Goal: Task Accomplishment & Management: Manage account settings

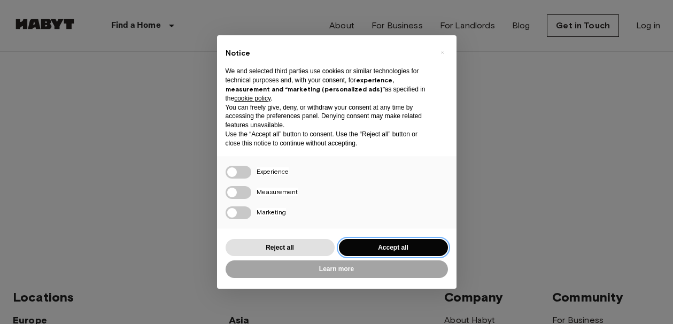
click at [393, 255] on button "Accept all" at bounding box center [393, 248] width 109 height 18
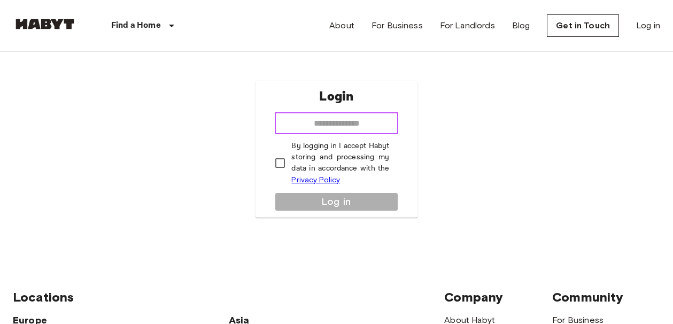
click at [310, 124] on input "email" at bounding box center [336, 123] width 123 height 21
type input "**********"
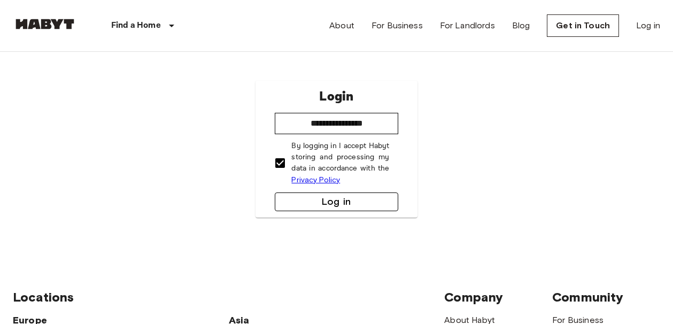
click at [317, 201] on button "Log in" at bounding box center [336, 202] width 123 height 19
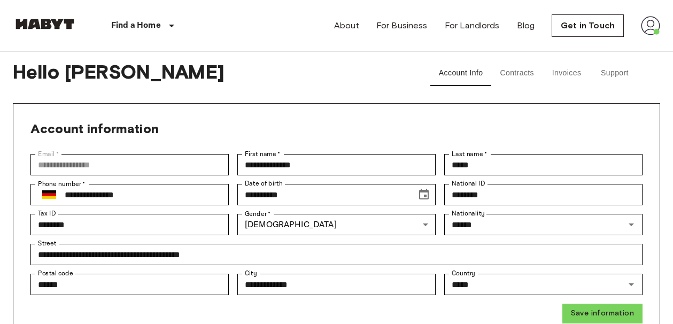
click at [518, 72] on button "Contracts" at bounding box center [517, 73] width 51 height 26
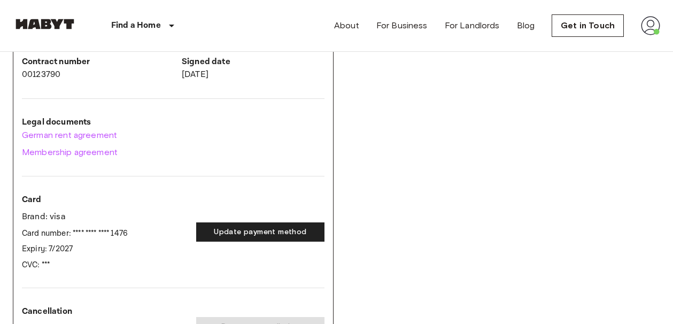
scroll to position [175, 0]
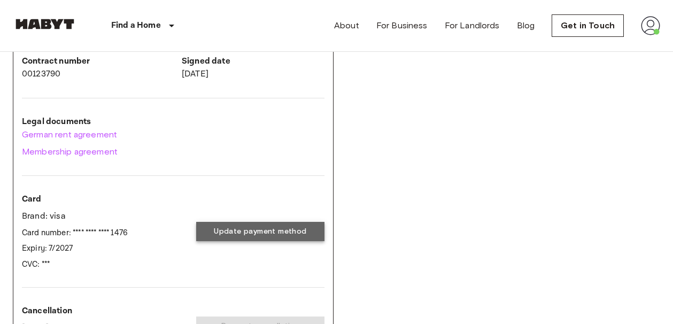
click at [250, 231] on button "Update payment method" at bounding box center [260, 232] width 128 height 20
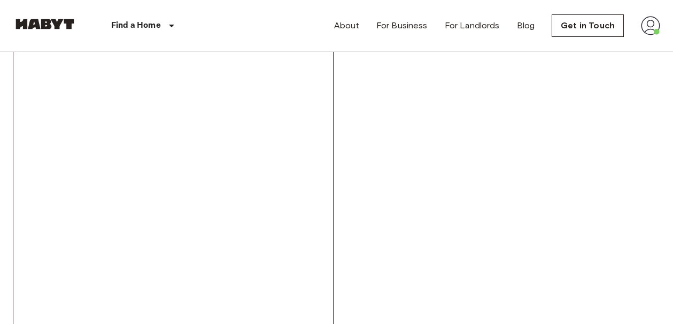
scroll to position [310, 0]
click at [15, 226] on div "DE-04-043-001-01HF - Rent Contract Activated Start date Oct 3, 2025 End date Op…" at bounding box center [173, 256] width 321 height 877
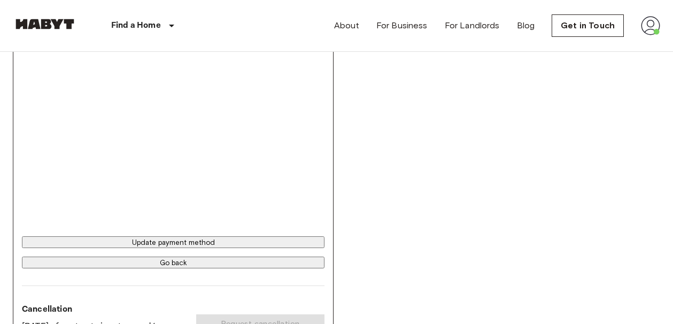
scroll to position [621, 0]
click at [177, 247] on button "Update payment method" at bounding box center [173, 242] width 303 height 12
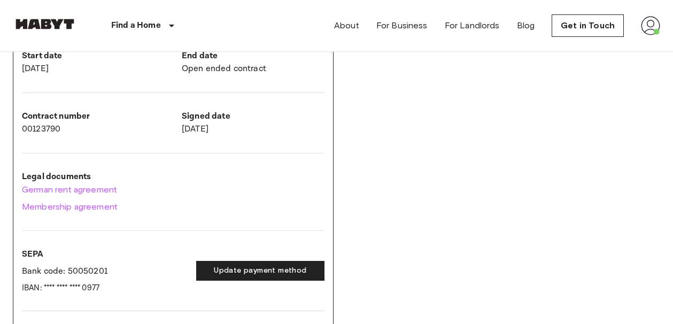
scroll to position [121, 0]
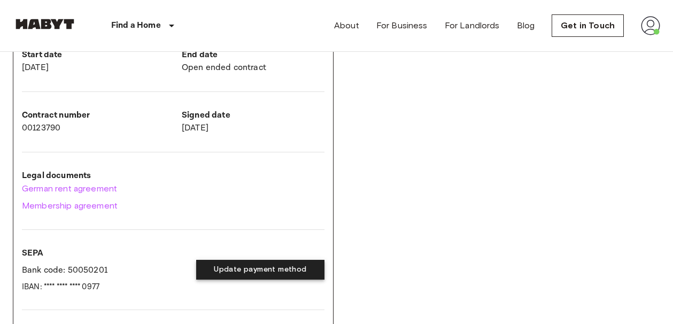
click at [249, 272] on button "Update payment method" at bounding box center [260, 270] width 128 height 20
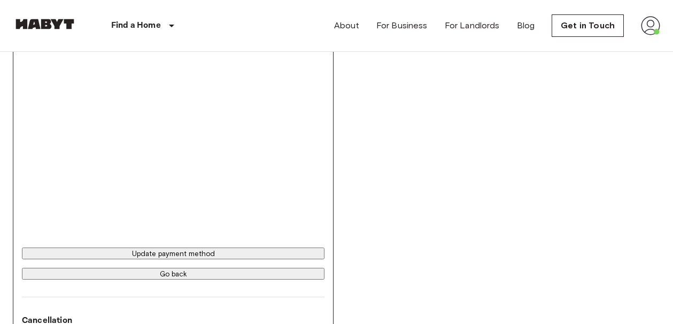
scroll to position [320, 0]
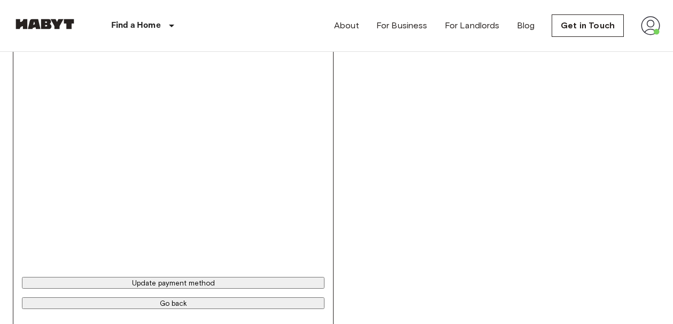
click at [469, 127] on div "DE-04-043-001-01HF - Rent Contract Activated Start date Oct 3, 2025 End date Op…" at bounding box center [337, 178] width 648 height 742
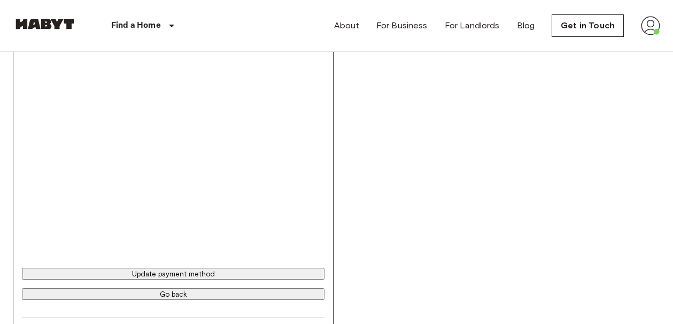
scroll to position [525, 0]
click at [268, 269] on div "Update payment method Go back" at bounding box center [173, 74] width 303 height 460
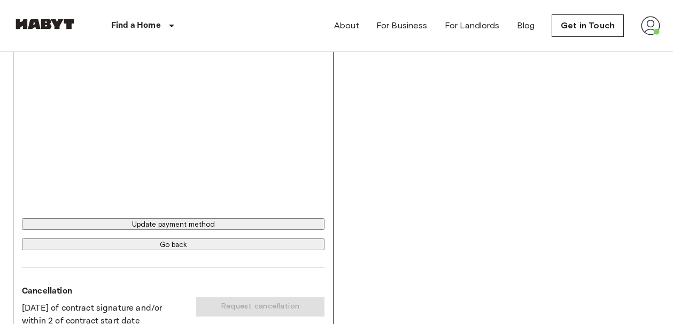
scroll to position [580, 0]
click at [184, 226] on button "Update payment method" at bounding box center [173, 222] width 303 height 12
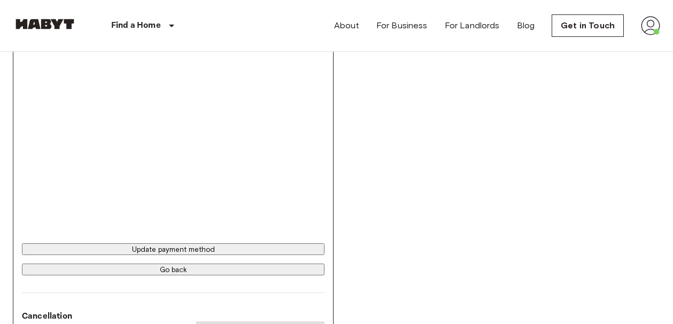
scroll to position [619, 0]
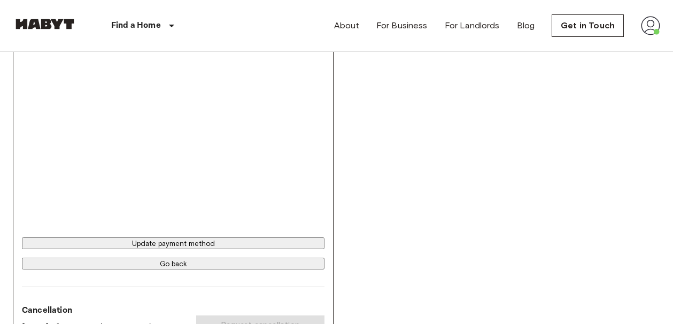
click at [152, 249] on button "Update payment method" at bounding box center [173, 243] width 303 height 12
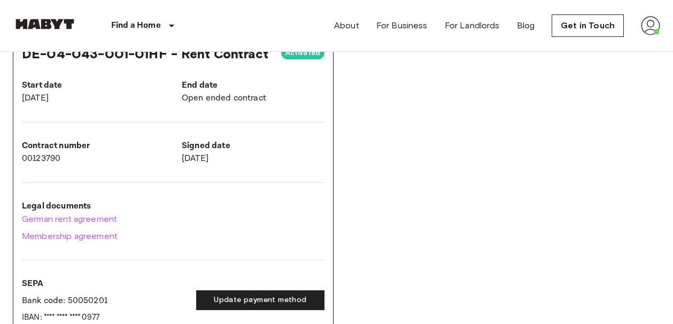
scroll to position [0, 0]
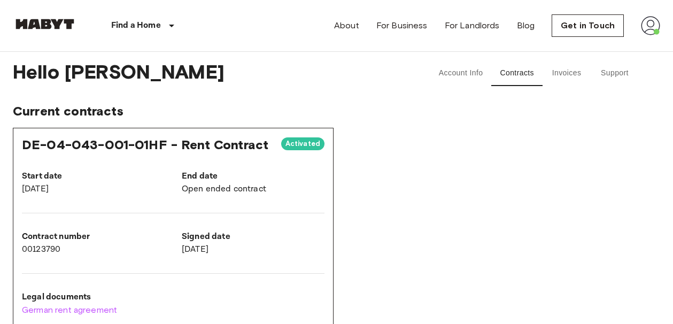
click at [582, 71] on button "Invoices" at bounding box center [567, 73] width 48 height 26
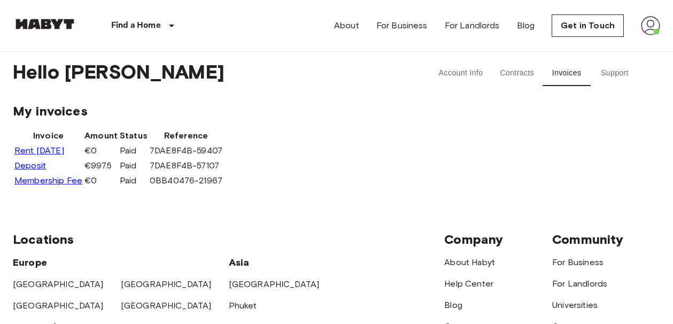
click at [526, 74] on button "Contracts" at bounding box center [517, 73] width 51 height 26
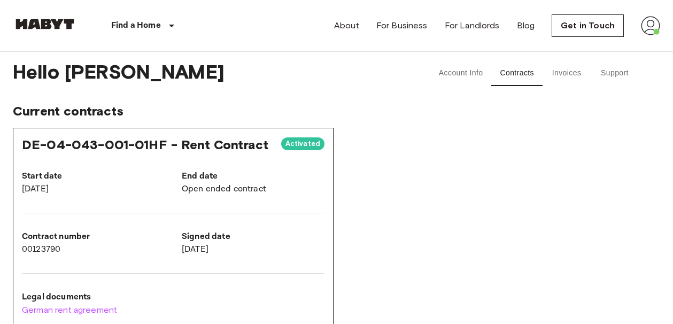
click at [566, 77] on button "Invoices" at bounding box center [567, 73] width 48 height 26
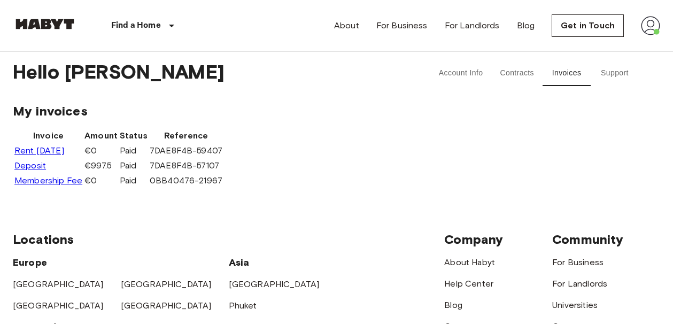
click at [612, 80] on button "Support" at bounding box center [615, 73] width 48 height 26
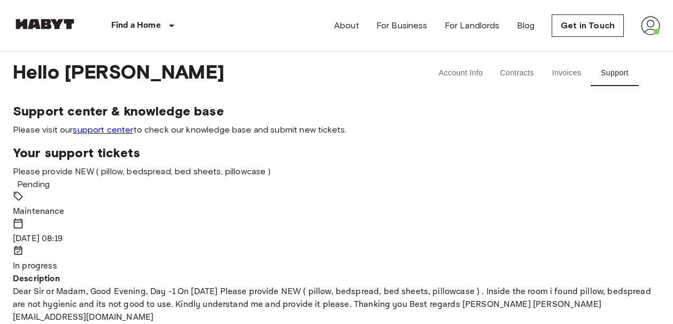
click at [113, 133] on link "support center" at bounding box center [103, 130] width 60 height 10
click at [463, 70] on button "Account Info" at bounding box center [462, 73] width 62 height 26
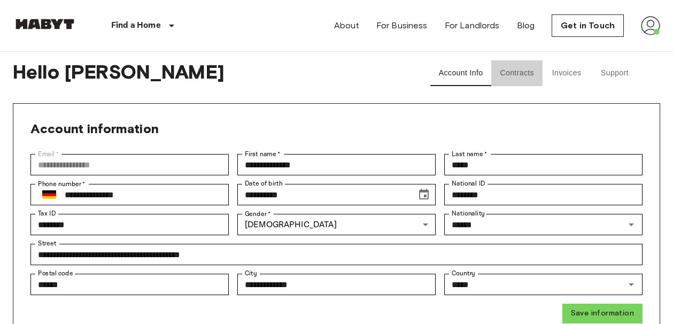
click at [517, 81] on button "Contracts" at bounding box center [517, 73] width 51 height 26
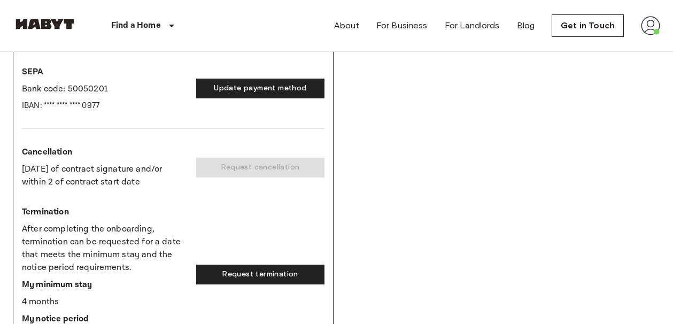
scroll to position [303, 0]
click at [244, 89] on button "Update payment method" at bounding box center [260, 88] width 128 height 20
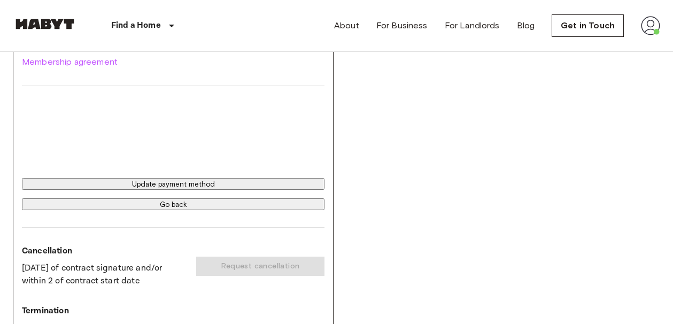
scroll to position [273, 0]
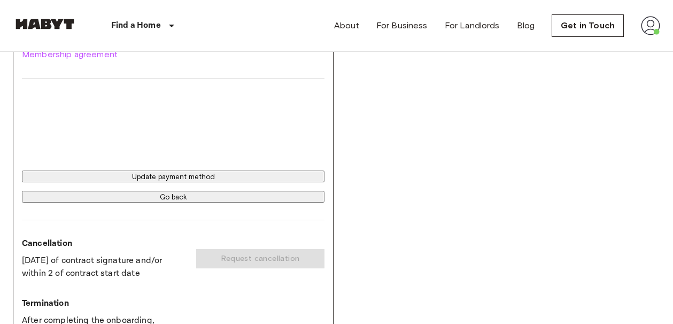
click at [169, 203] on button "Go back" at bounding box center [173, 197] width 303 height 12
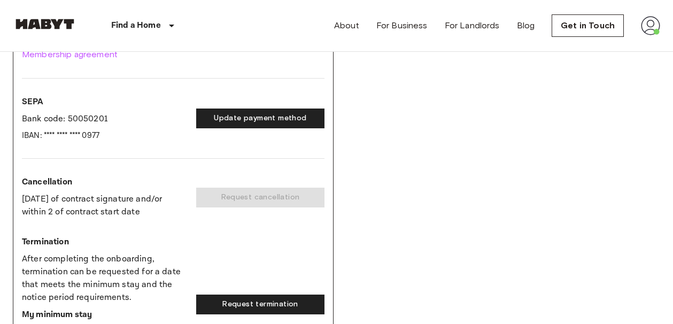
scroll to position [275, 0]
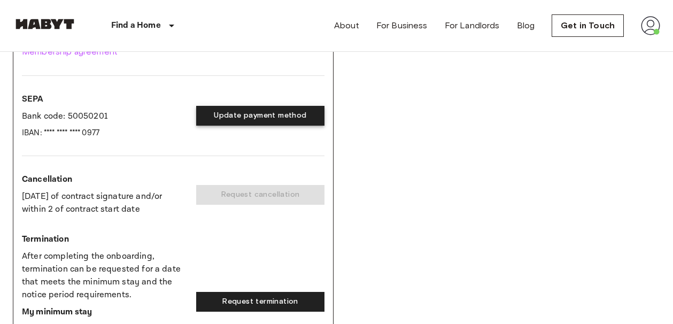
click at [222, 110] on button "Update payment method" at bounding box center [260, 116] width 128 height 20
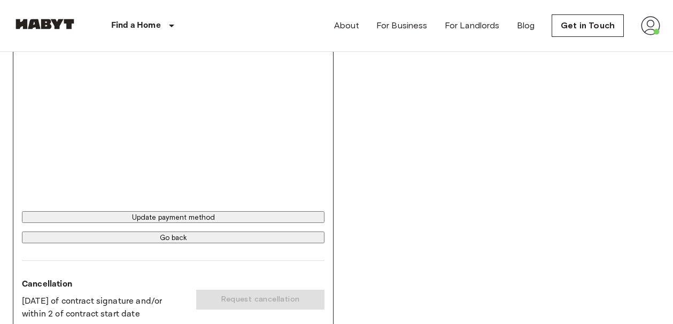
scroll to position [522, 0]
click at [160, 242] on button "Go back" at bounding box center [173, 237] width 303 height 12
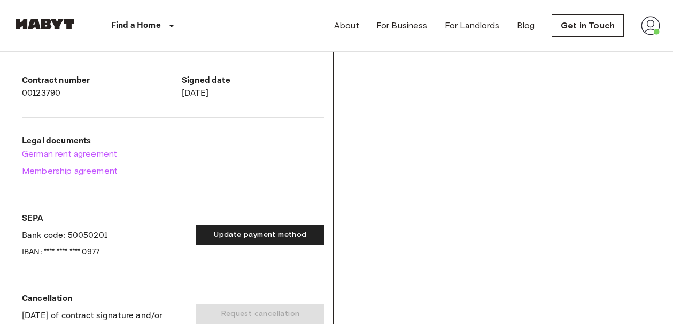
scroll to position [246, 0]
